Goal: Go to known website: Access a specific website the user already knows

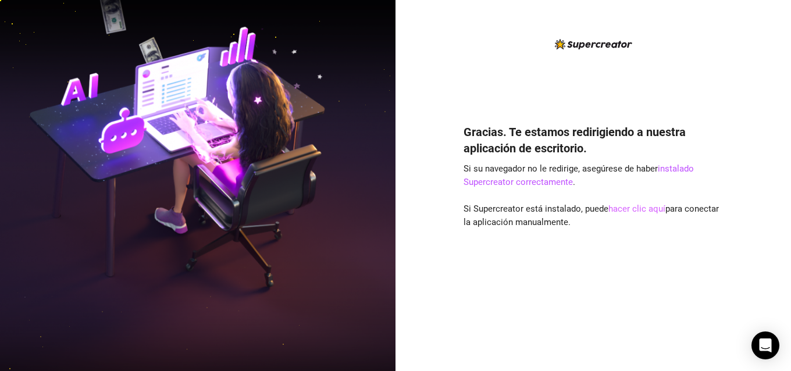
click at [638, 209] on font "hacer clic aquí" at bounding box center [636, 209] width 57 height 10
